Goal: Go to known website: Access a specific website the user already knows

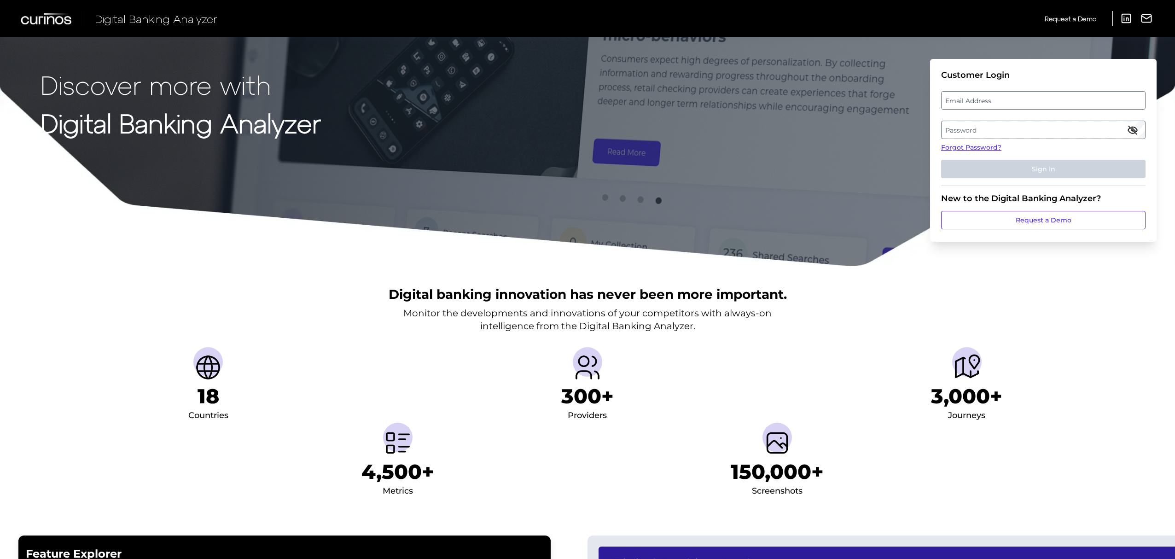
click at [1011, 98] on label "Email Address" at bounding box center [1042, 100] width 203 height 17
click at [1011, 98] on input "email" at bounding box center [1043, 100] width 204 height 18
click at [1011, 98] on input "Email Address" at bounding box center [1043, 100] width 204 height 18
type input "[PERSON_NAME][EMAIL_ADDRESS][PERSON_NAME][DOMAIN_NAME]"
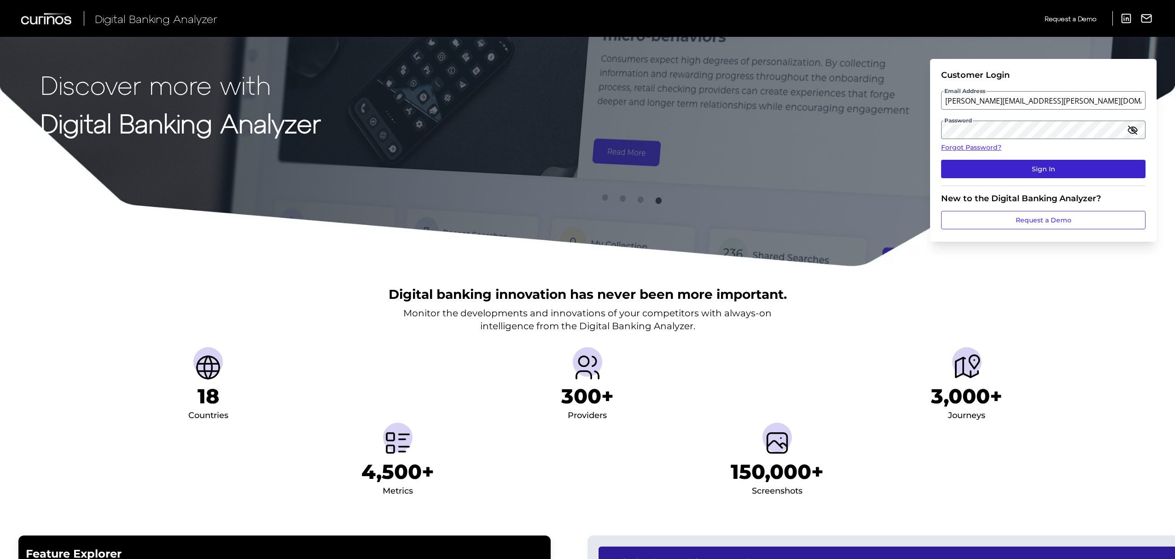
click at [1042, 163] on button "Sign In" at bounding box center [1043, 169] width 204 height 18
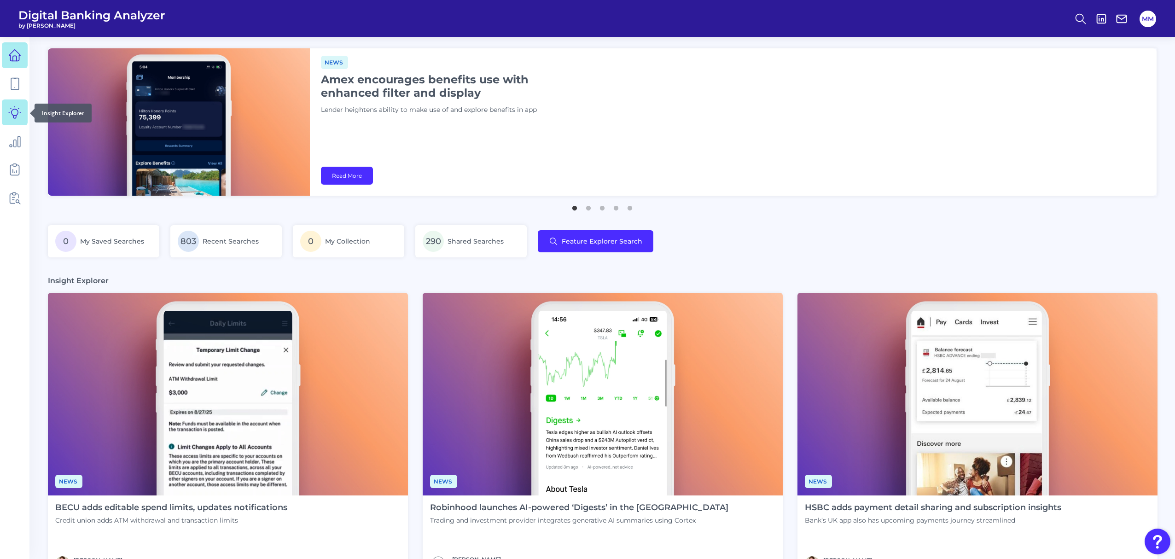
click at [13, 117] on icon at bounding box center [14, 112] width 13 height 13
